Goal: Task Accomplishment & Management: Use online tool/utility

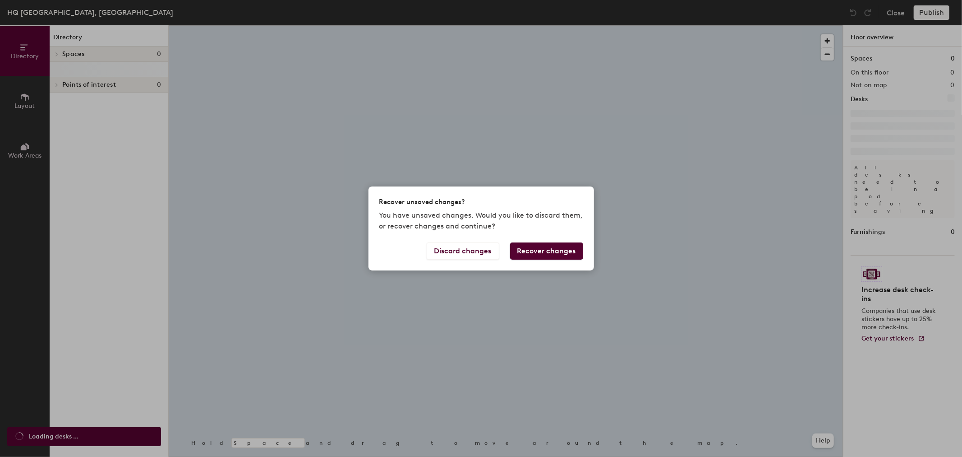
drag, startPoint x: 639, startPoint y: 130, endPoint x: 629, endPoint y: 141, distance: 15.6
click at [643, 130] on div "Recover unsaved changes? You have unsaved changes. Would you like to discard th…" at bounding box center [481, 228] width 962 height 457
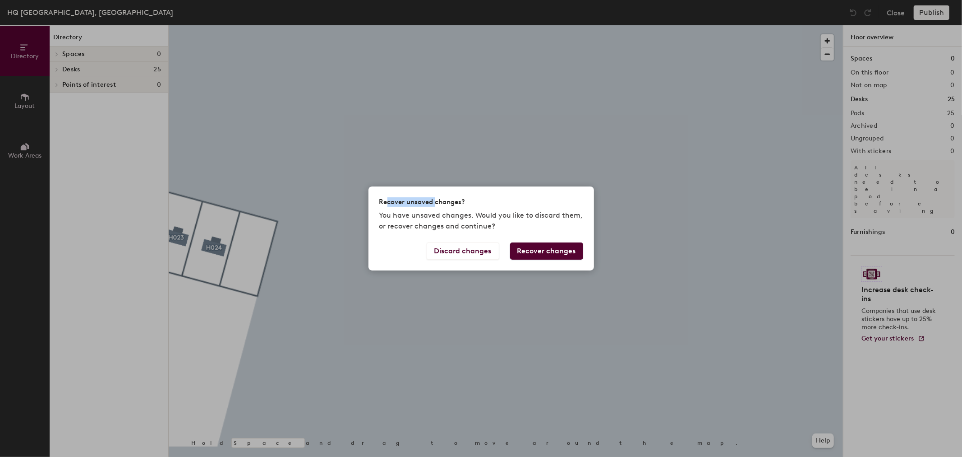
drag, startPoint x: 387, startPoint y: 202, endPoint x: 443, endPoint y: 200, distance: 55.5
click at [442, 200] on h2 "Recover unsaved changes?" at bounding box center [422, 201] width 86 height 9
click at [463, 254] on button "Discard changes" at bounding box center [463, 250] width 73 height 17
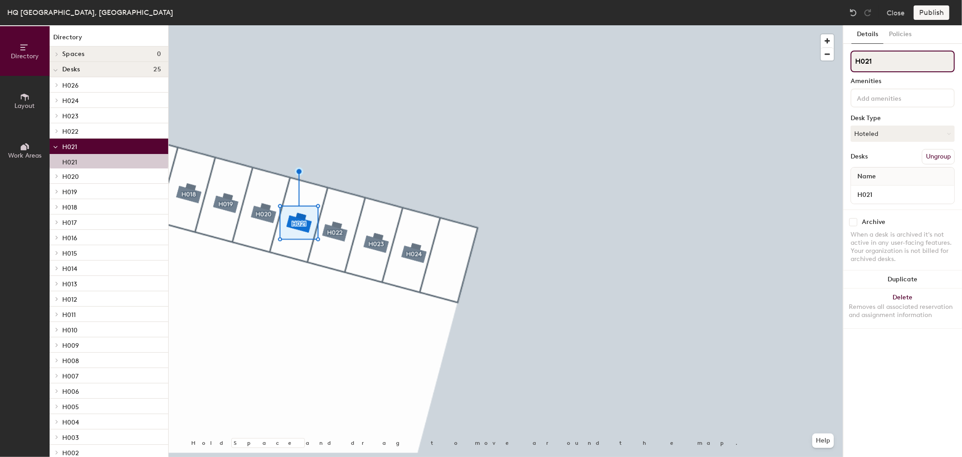
click at [876, 61] on input "H021" at bounding box center [903, 62] width 104 height 22
click at [868, 125] on button "Hoteled" at bounding box center [903, 133] width 104 height 16
click at [878, 162] on div "Assigned" at bounding box center [896, 162] width 90 height 14
click at [931, 12] on button "Publish" at bounding box center [932, 12] width 36 height 14
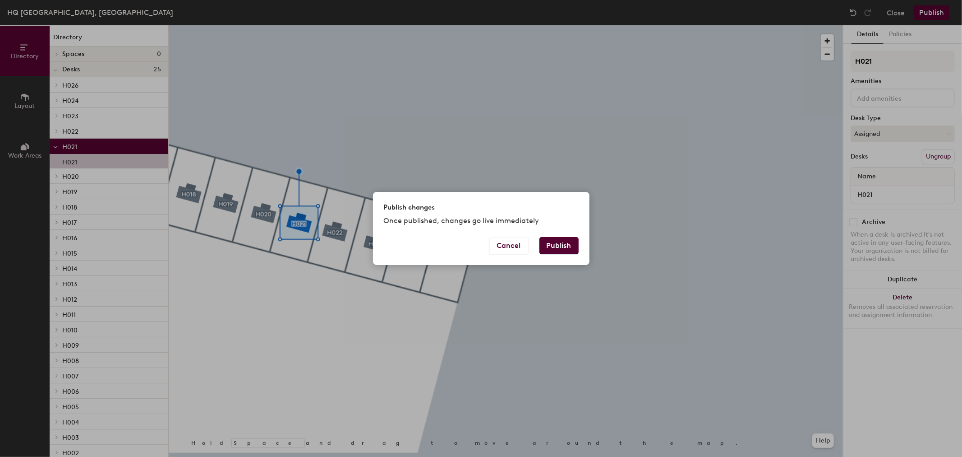
click at [554, 245] on button "Publish" at bounding box center [559, 245] width 39 height 17
